Goal: Information Seeking & Learning: Learn about a topic

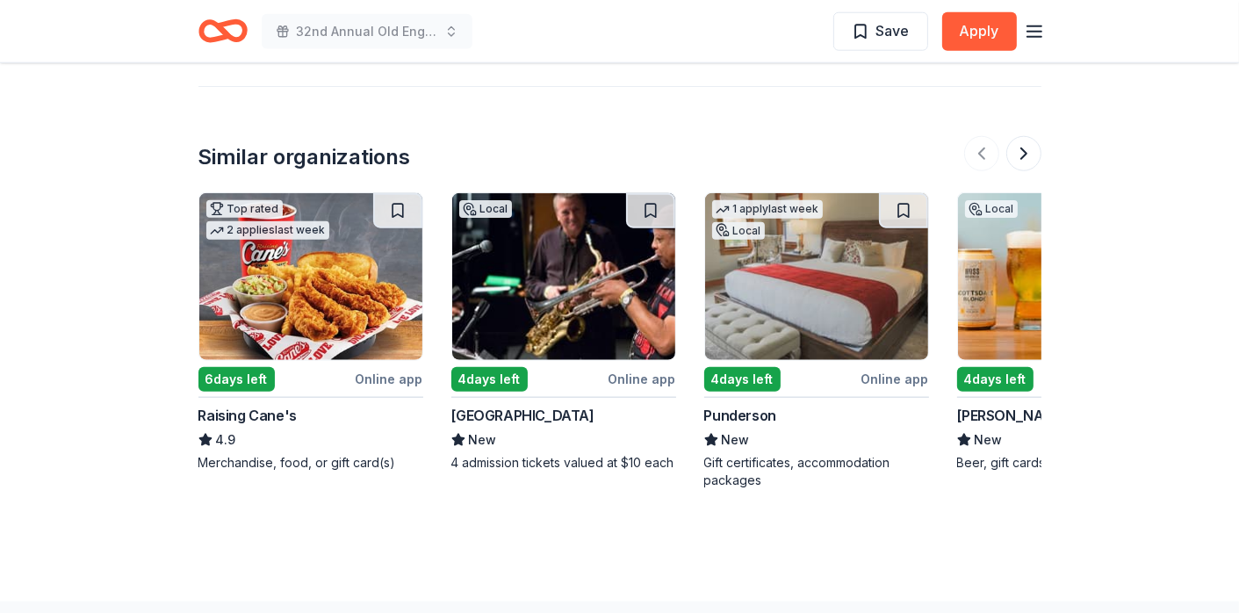
scroll to position [1756, 0]
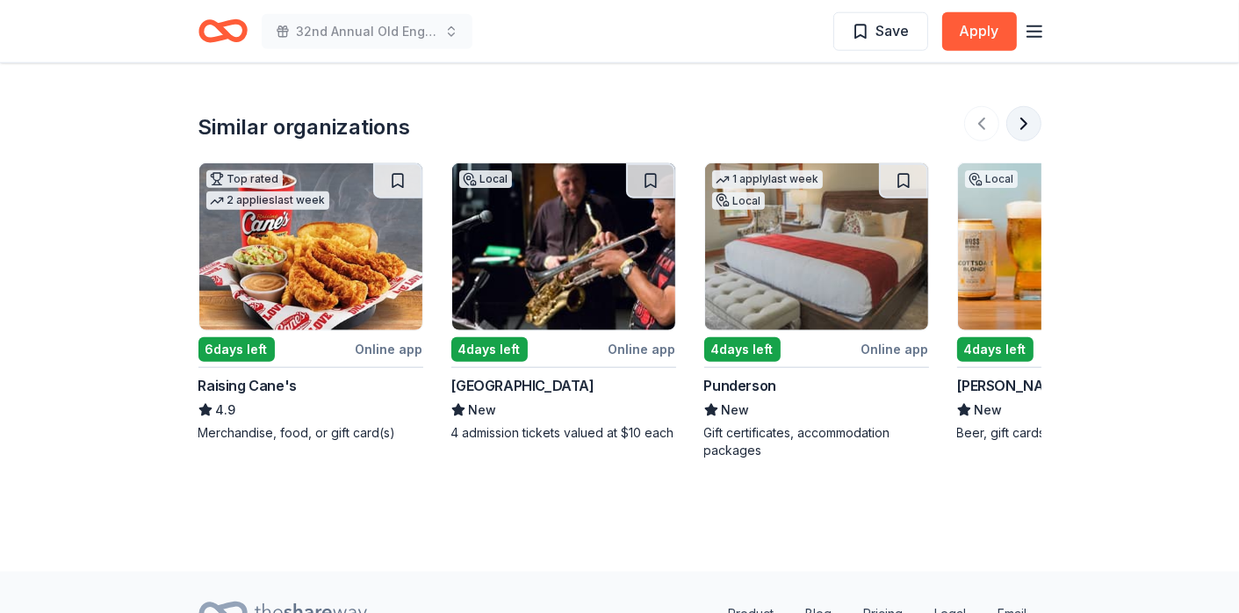
click at [1016, 123] on button at bounding box center [1023, 123] width 35 height 35
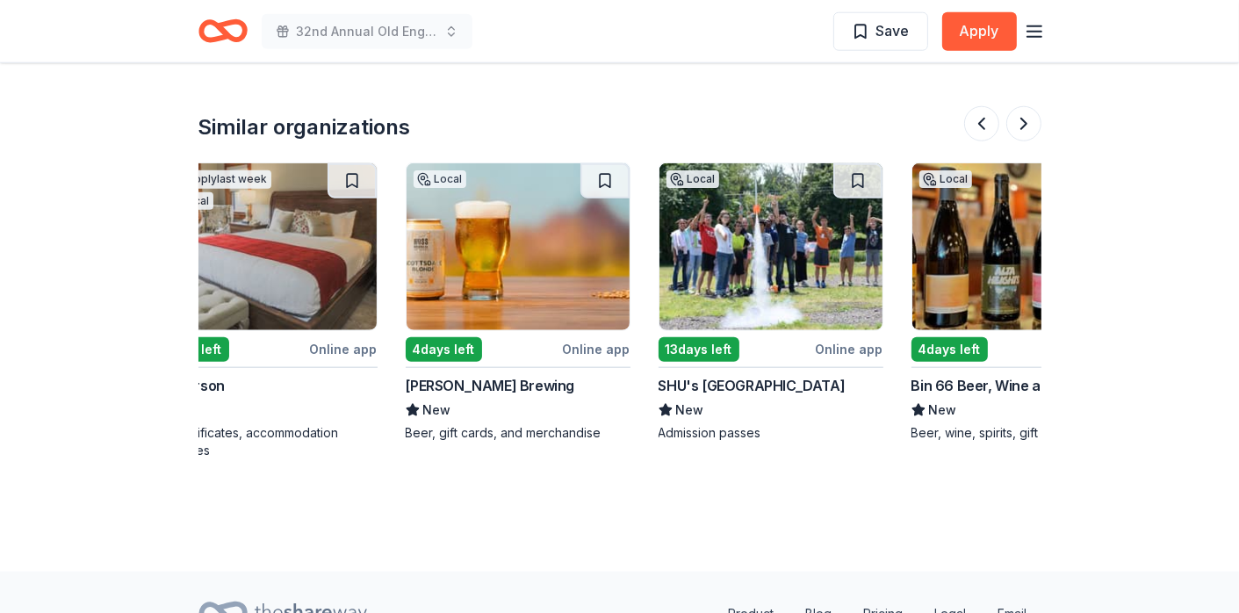
scroll to position [0, 759]
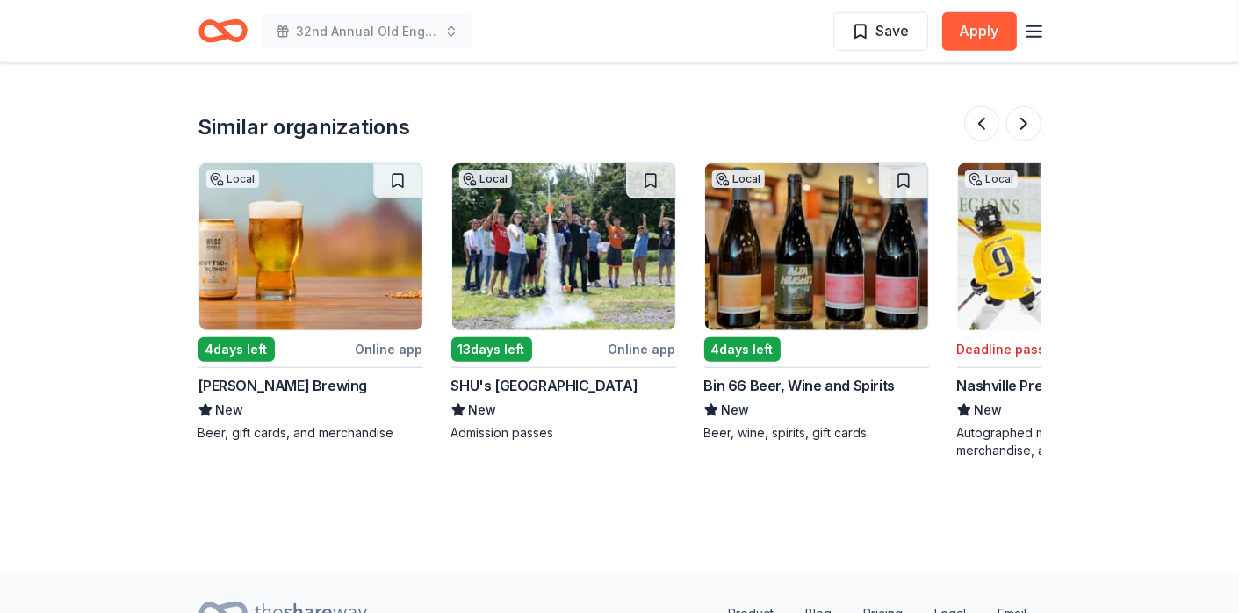
click at [984, 107] on button at bounding box center [981, 123] width 35 height 35
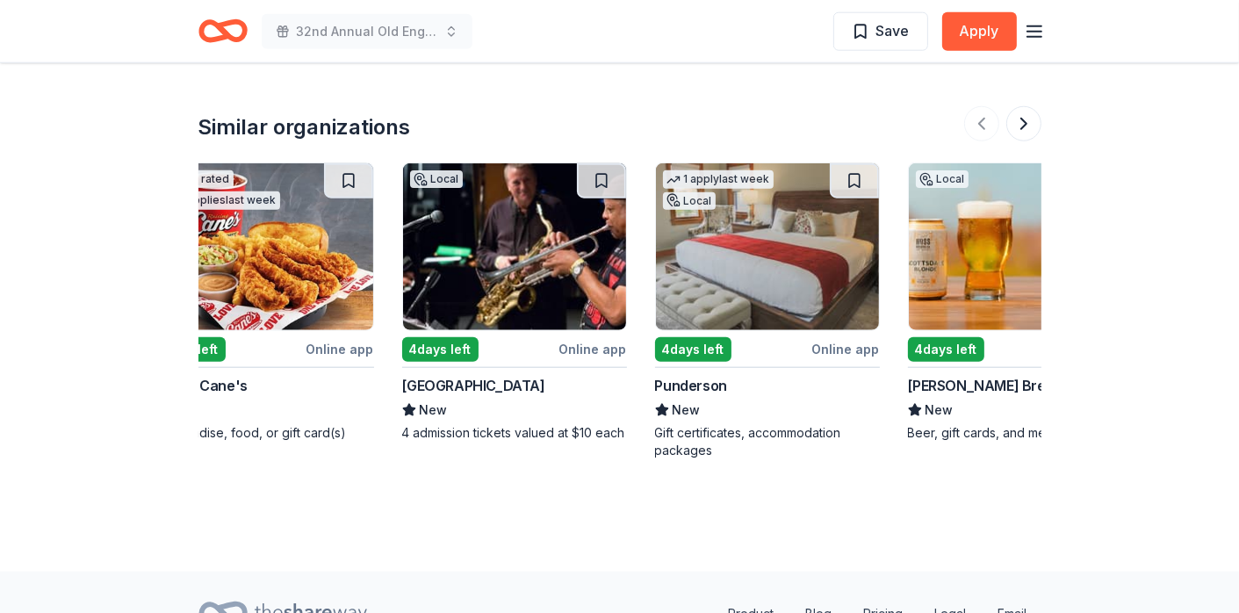
scroll to position [0, 0]
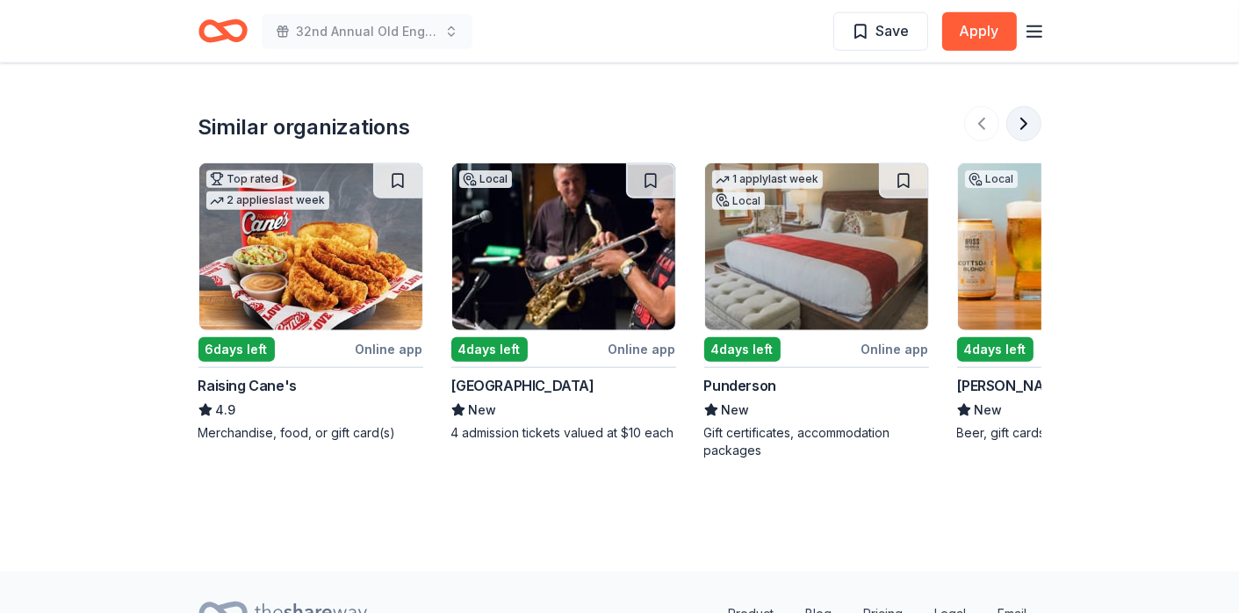
click at [1017, 117] on button at bounding box center [1023, 123] width 35 height 35
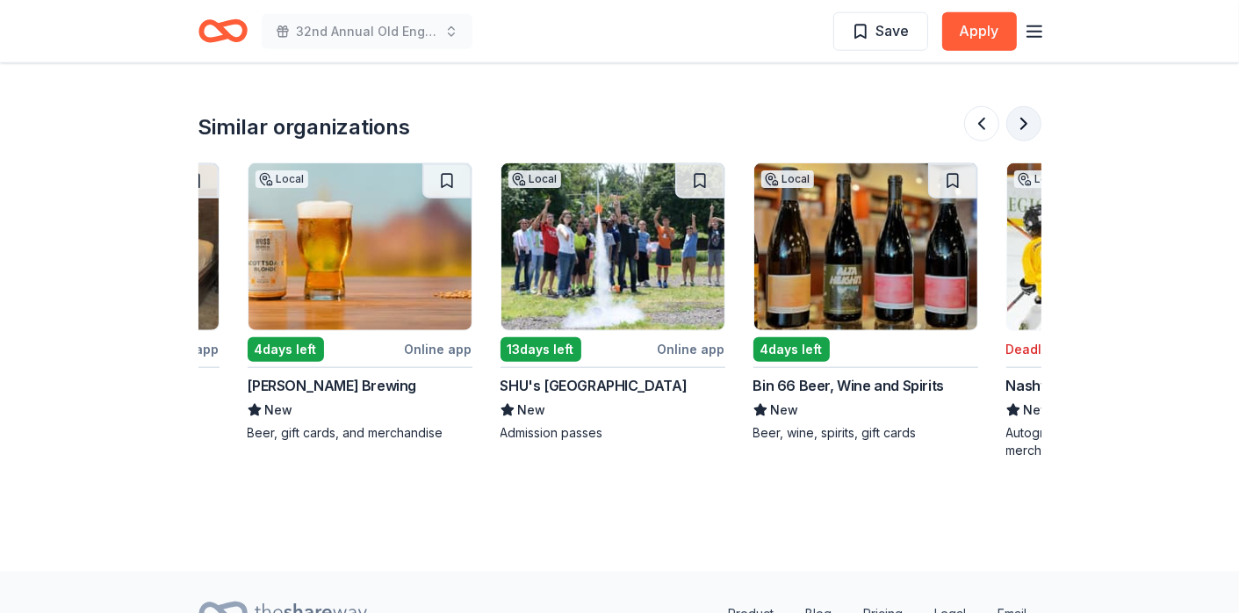
scroll to position [0, 759]
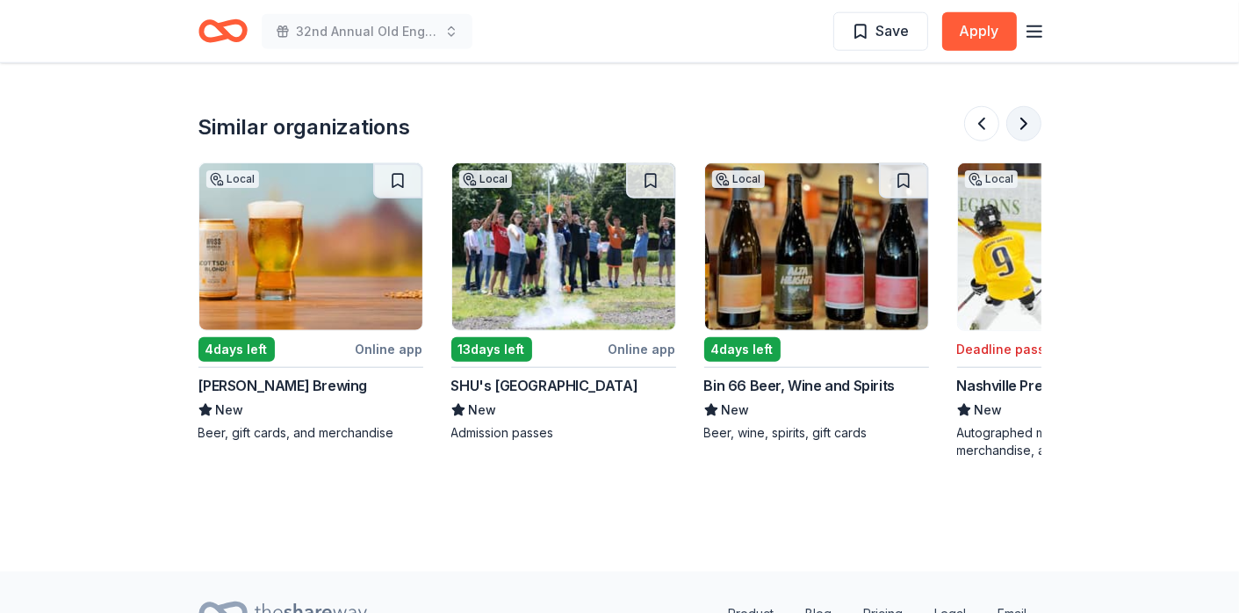
click at [1023, 112] on button at bounding box center [1023, 123] width 35 height 35
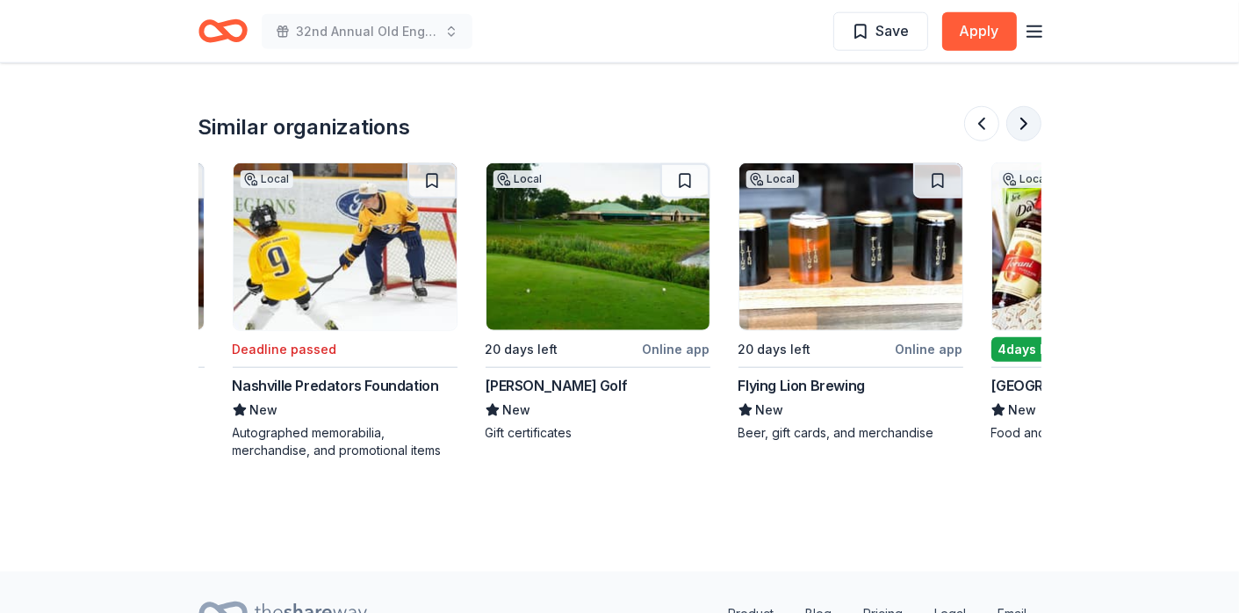
scroll to position [0, 1517]
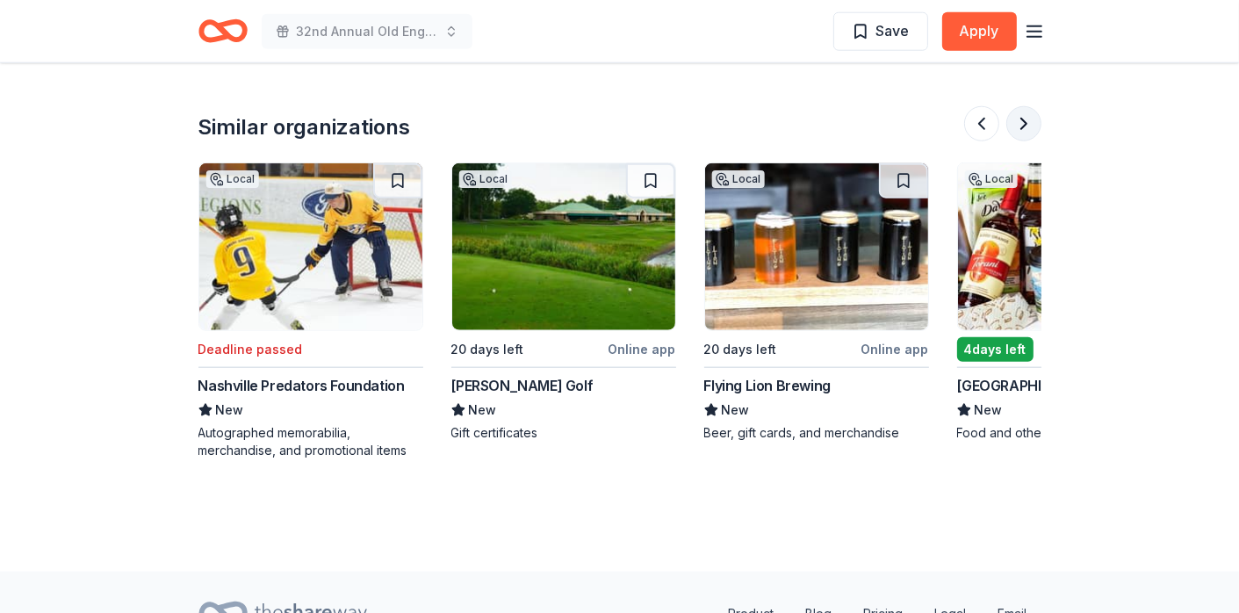
click at [1026, 119] on button at bounding box center [1023, 123] width 35 height 35
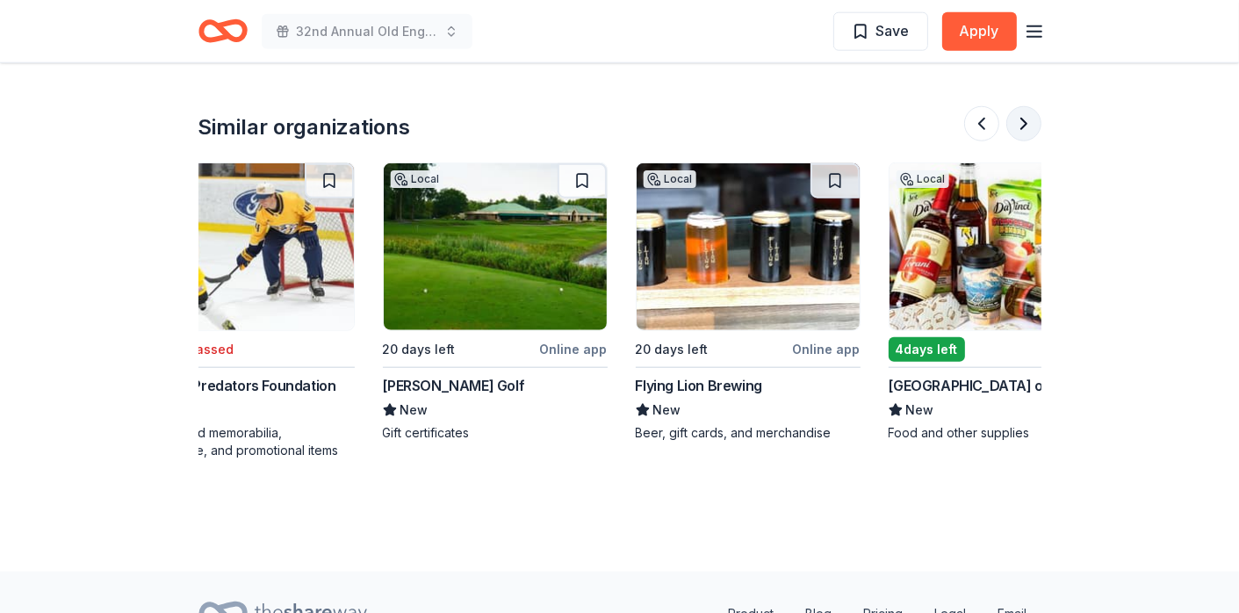
scroll to position [0, 1658]
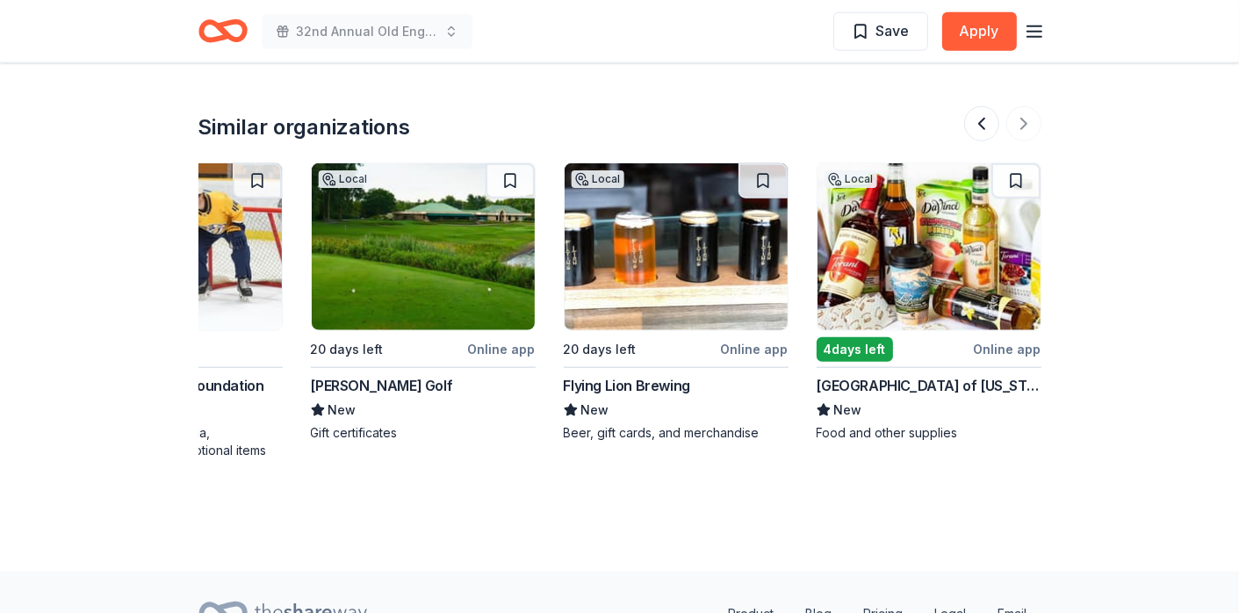
click at [652, 377] on div "Flying Lion Brewing" at bounding box center [627, 385] width 126 height 21
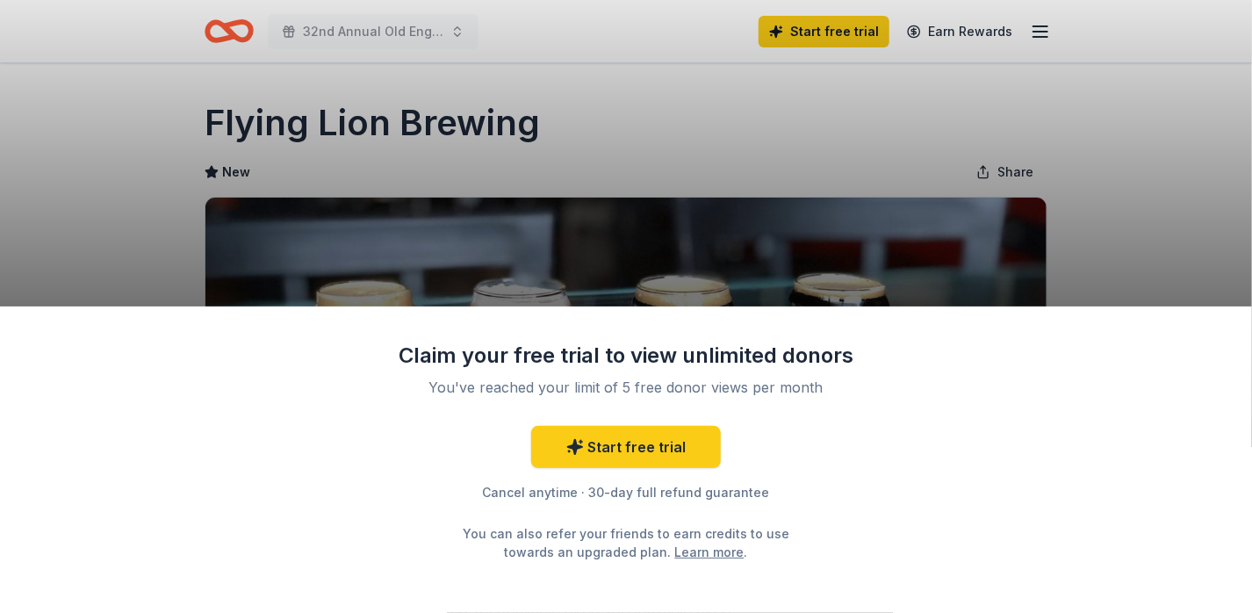
click at [601, 105] on div "Claim your free trial to view unlimited donors You've reached your limit of 5 f…" at bounding box center [626, 306] width 1252 height 613
click at [1077, 148] on div "Claim your free trial to view unlimited donors You've reached your limit of 5 f…" at bounding box center [626, 306] width 1252 height 613
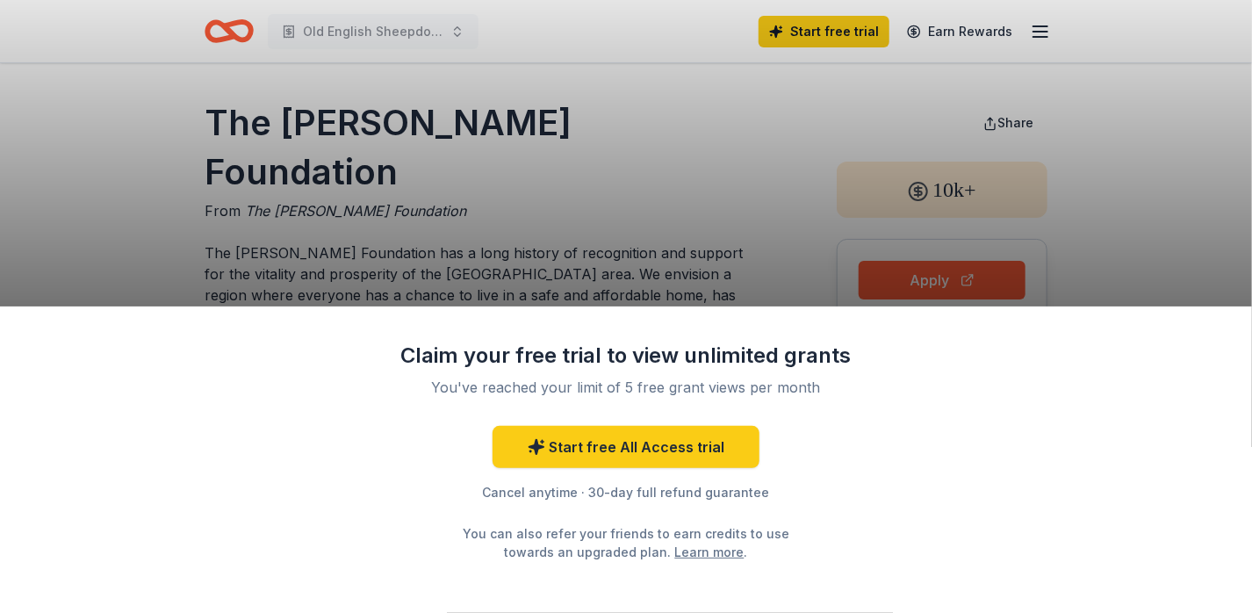
click at [783, 264] on div "Claim your free trial to view unlimited grants You've reached your limit of 5 f…" at bounding box center [626, 306] width 1252 height 613
